Goal: Task Accomplishment & Management: Manage account settings

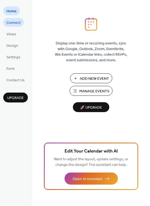
click at [18, 22] on span "Connect" at bounding box center [13, 23] width 14 height 6
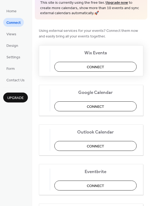
scroll to position [53, 0]
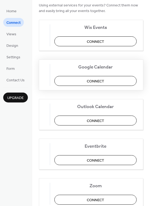
click at [104, 82] on span "Connect" at bounding box center [95, 81] width 17 height 6
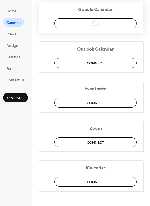
scroll to position [112, 0]
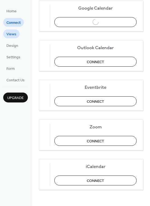
click at [11, 34] on span "Views" at bounding box center [11, 35] width 10 height 6
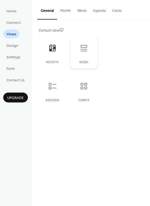
click at [86, 56] on div "Week" at bounding box center [83, 52] width 27 height 34
click at [49, 90] on icon at bounding box center [52, 86] width 9 height 9
click at [85, 92] on div at bounding box center [84, 86] width 16 height 16
click at [54, 56] on div at bounding box center [52, 48] width 16 height 16
click at [63, 12] on button "Month" at bounding box center [65, 9] width 17 height 19
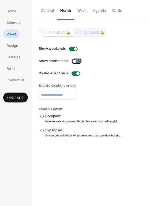
click at [75, 60] on div at bounding box center [76, 61] width 9 height 4
click at [80, 14] on button "Week" at bounding box center [82, 9] width 16 height 19
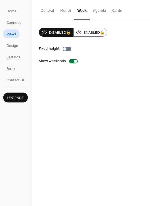
click at [104, 11] on button "Agenda" at bounding box center [99, 9] width 19 height 19
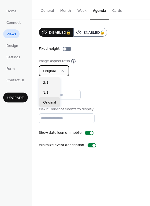
click at [65, 68] on div "Original" at bounding box center [54, 70] width 30 height 11
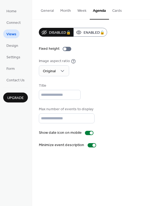
click at [113, 12] on button "Cards" at bounding box center [117, 9] width 16 height 19
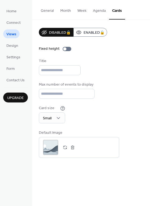
click at [65, 11] on button "Month" at bounding box center [65, 9] width 17 height 19
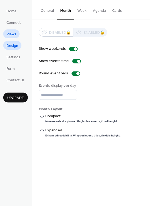
click at [16, 47] on span "Design" at bounding box center [12, 46] width 12 height 6
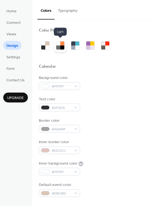
click at [60, 47] on div at bounding box center [58, 47] width 4 height 4
click at [57, 46] on div at bounding box center [58, 47] width 4 height 4
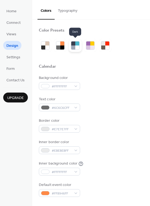
click at [75, 47] on div at bounding box center [77, 47] width 4 height 4
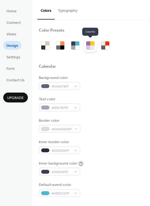
click at [91, 47] on div at bounding box center [92, 47] width 4 height 4
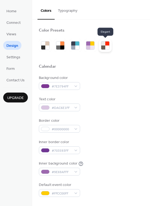
click at [106, 46] on div at bounding box center [107, 47] width 4 height 4
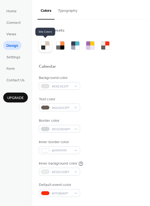
click at [49, 47] on div at bounding box center [45, 45] width 9 height 9
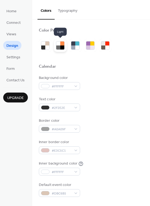
click at [62, 46] on div at bounding box center [62, 47] width 4 height 4
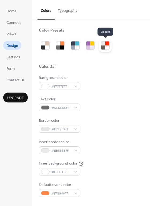
click at [105, 48] on div at bounding box center [103, 47] width 4 height 4
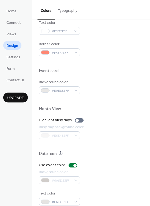
scroll to position [229, 0]
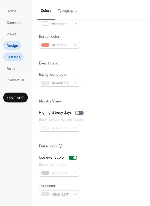
click at [17, 60] on span "Settings" at bounding box center [13, 58] width 14 height 6
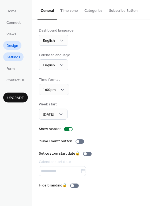
click at [14, 46] on span "Design" at bounding box center [12, 46] width 12 height 6
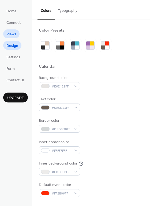
click at [13, 34] on span "Views" at bounding box center [11, 35] width 10 height 6
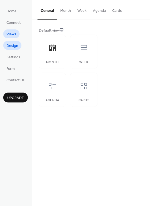
click at [13, 43] on span "Design" at bounding box center [12, 46] width 12 height 6
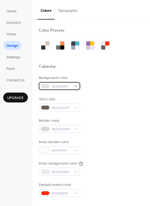
click at [73, 87] on div "#E6E4E2FF" at bounding box center [59, 86] width 41 height 8
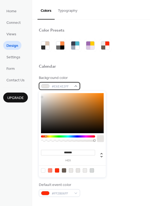
click at [73, 87] on div "#E6E4E2FF" at bounding box center [59, 86] width 41 height 8
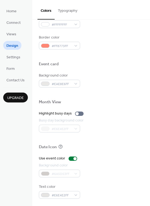
scroll to position [229, 0]
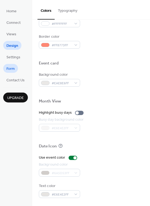
click at [16, 67] on link "Form" at bounding box center [10, 68] width 15 height 9
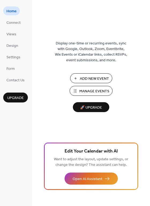
click at [98, 90] on span "Manage Events" at bounding box center [94, 91] width 30 height 6
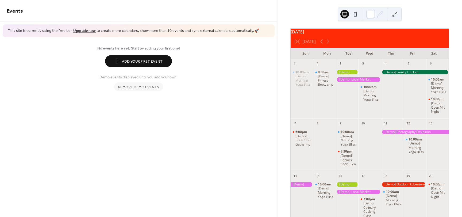
click at [152, 89] on span "Remove demo events" at bounding box center [138, 87] width 41 height 6
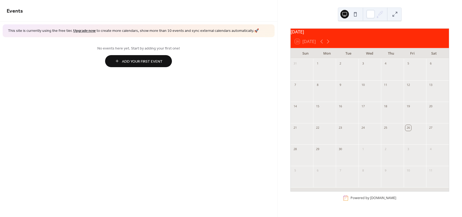
click at [150, 62] on span "Add Your First Event" at bounding box center [142, 62] width 41 height 6
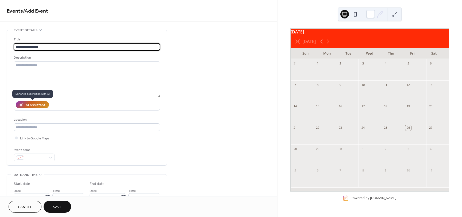
type input "**********"
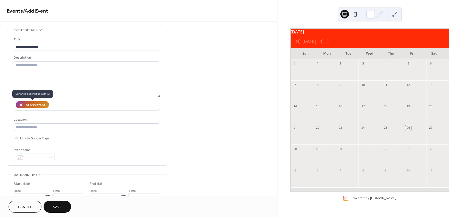
click at [38, 106] on div "AI Assistant" at bounding box center [36, 105] width 20 height 6
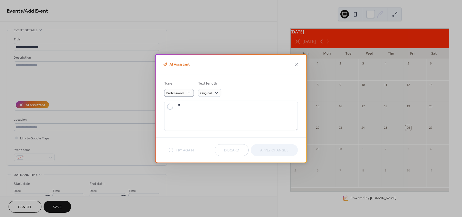
type textarea "**********"
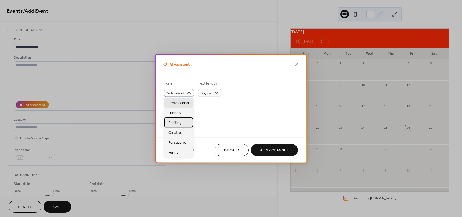
click at [180, 125] on span "Exciting" at bounding box center [174, 123] width 13 height 6
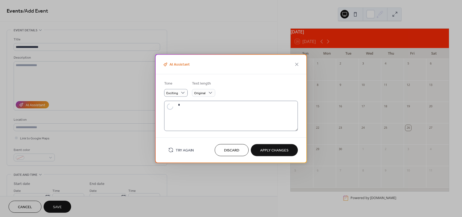
type textarea "**********"
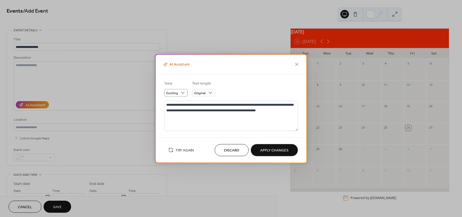
click at [270, 150] on span "Apply Changes" at bounding box center [274, 151] width 28 height 6
type textarea "**********"
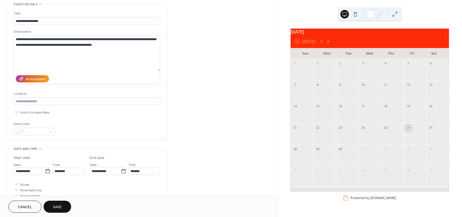
scroll to position [27, 0]
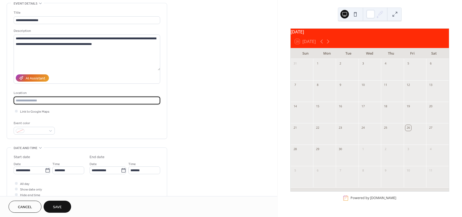
click at [83, 101] on input "text" at bounding box center [87, 101] width 146 height 8
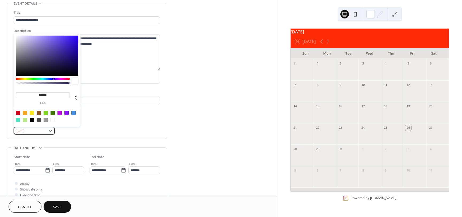
click at [50, 129] on div at bounding box center [34, 131] width 41 height 8
click at [47, 170] on icon at bounding box center [47, 170] width 5 height 5
click at [45, 170] on input "**********" at bounding box center [29, 170] width 31 height 8
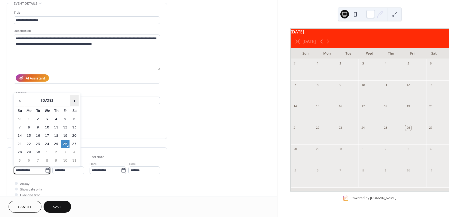
click at [73, 102] on span "›" at bounding box center [74, 100] width 8 height 11
click at [72, 144] on td "27" at bounding box center [74, 144] width 9 height 8
type input "**********"
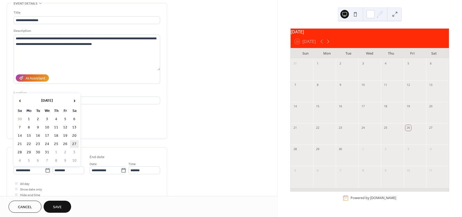
type input "**********"
click at [70, 169] on input "********" at bounding box center [68, 170] width 32 height 8
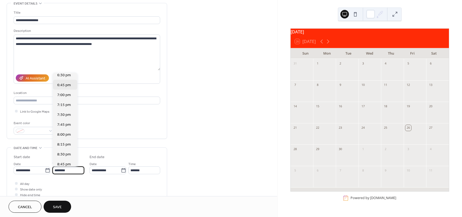
scroll to position [742, 0]
click at [63, 110] on span "7:30 pm" at bounding box center [64, 108] width 14 height 6
type input "*******"
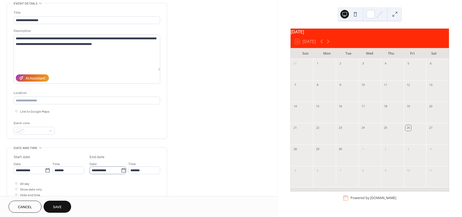
click at [122, 170] on icon at bounding box center [123, 170] width 5 height 5
click at [121, 170] on input "**********" at bounding box center [105, 170] width 31 height 8
drag, startPoint x: 150, startPoint y: 144, endPoint x: 141, endPoint y: 165, distance: 23.1
click at [150, 144] on td "27" at bounding box center [150, 144] width 9 height 8
click at [142, 167] on input "*******" at bounding box center [144, 170] width 32 height 8
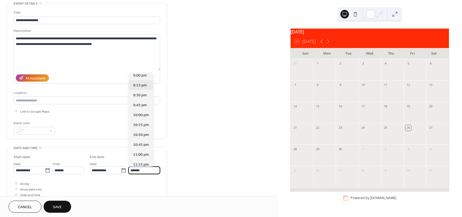
scroll to position [53, 0]
click at [143, 152] on span "11:00 pm" at bounding box center [141, 154] width 16 height 6
type input "********"
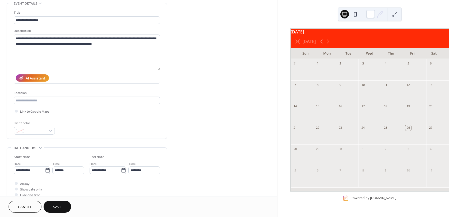
click at [189, 149] on div "**********" at bounding box center [138, 166] width 277 height 327
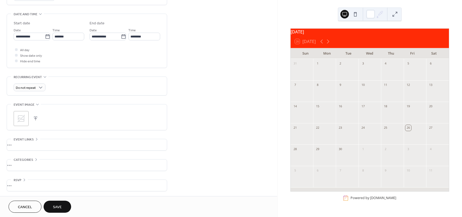
scroll to position [161, 0]
click at [62, 207] on button "Save" at bounding box center [58, 206] width 28 height 12
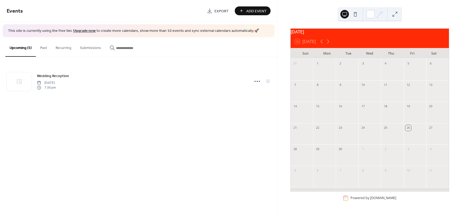
click at [220, 12] on span "Export" at bounding box center [221, 11] width 14 height 6
click at [356, 15] on button at bounding box center [355, 14] width 9 height 9
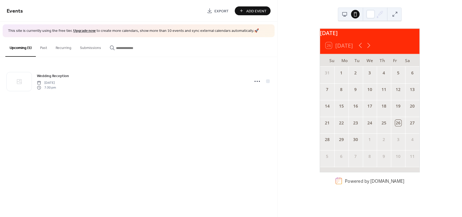
click at [345, 15] on button at bounding box center [344, 14] width 9 height 9
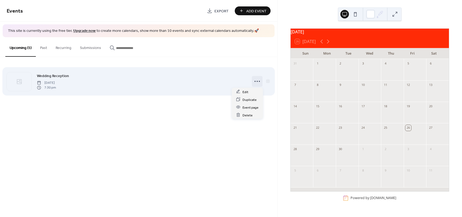
click at [258, 80] on icon at bounding box center [257, 81] width 9 height 9
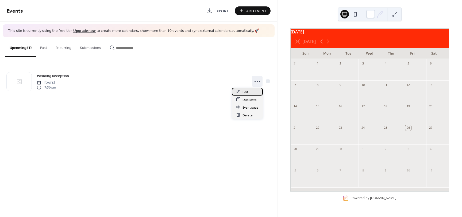
click at [250, 93] on div "Edit" at bounding box center [247, 92] width 31 height 8
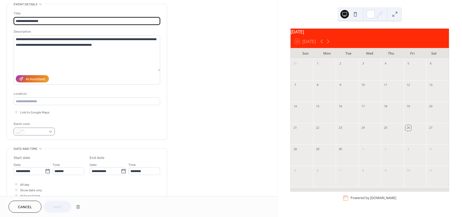
scroll to position [27, 0]
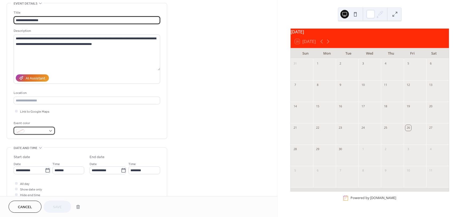
click at [50, 130] on div at bounding box center [34, 131] width 41 height 8
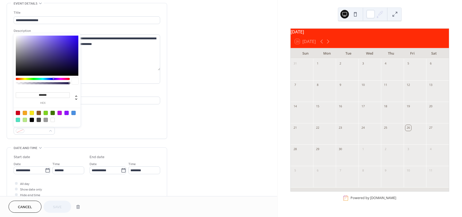
click at [32, 112] on div at bounding box center [32, 113] width 4 height 4
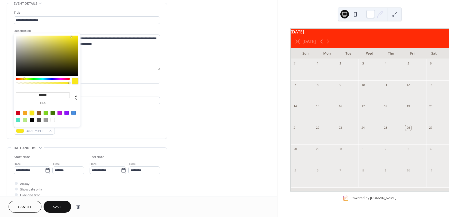
click at [60, 113] on div at bounding box center [59, 113] width 4 height 4
type input "*******"
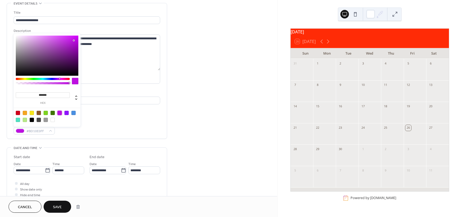
click at [57, 205] on span "Save" at bounding box center [57, 207] width 9 height 6
